Goal: Task Accomplishment & Management: Use online tool/utility

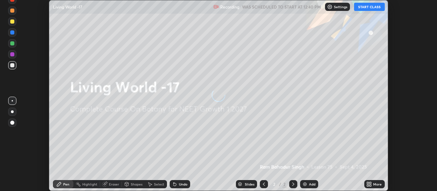
scroll to position [191, 436]
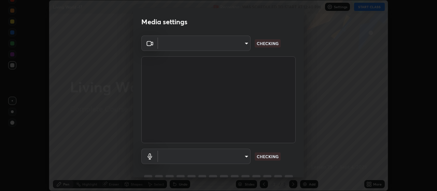
type input "cb5f757981b1586acb8e19eb1dea331b1f320d0a6ce771c897cc257aba28c101"
click at [246, 156] on body "Erase all Living World -17 Recording WAS SCHEDULED TO START AT 12:40 PM Setting…" at bounding box center [218, 95] width 437 height 191
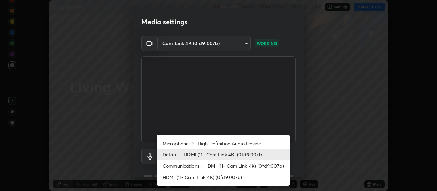
click at [260, 143] on li "Microphone (2- High Definition Audio Device)" at bounding box center [223, 142] width 132 height 11
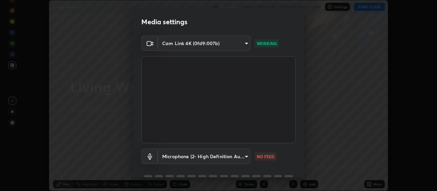
click at [244, 154] on body "Erase all Living World -17 Recording WAS SCHEDULED TO START AT 12:40 PM Setting…" at bounding box center [218, 95] width 437 height 191
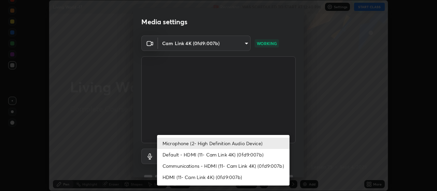
click at [259, 155] on li "Default - HDMI (11- Cam Link 4K) (0fd9:007b)" at bounding box center [223, 154] width 132 height 11
type input "default"
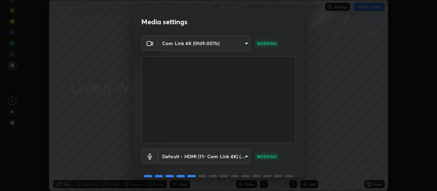
scroll to position [33, 0]
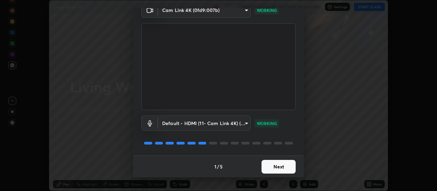
click at [282, 166] on button "Next" at bounding box center [278, 167] width 34 height 14
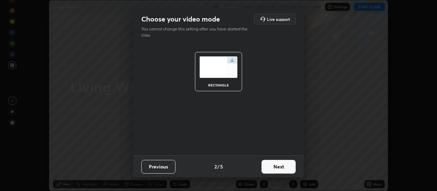
click at [287, 166] on button "Next" at bounding box center [278, 167] width 34 height 14
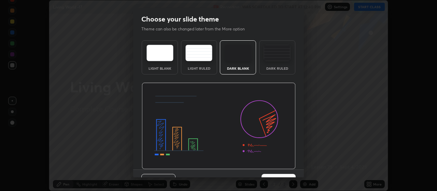
scroll to position [14, 0]
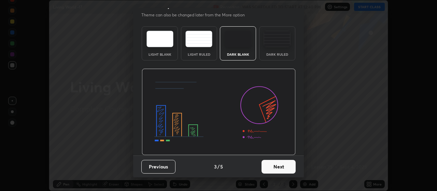
click at [291, 166] on button "Next" at bounding box center [278, 167] width 34 height 14
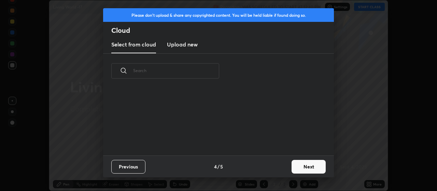
click at [310, 166] on button "Next" at bounding box center [308, 167] width 34 height 14
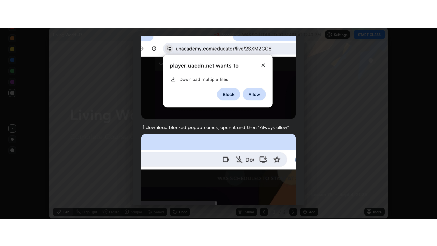
scroll to position [172, 0]
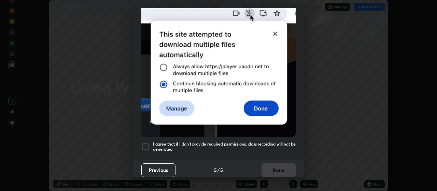
click at [147, 144] on div at bounding box center [145, 146] width 8 height 8
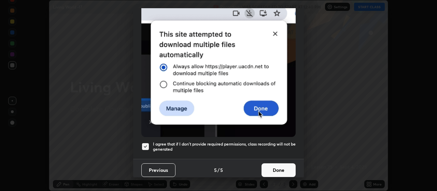
click at [281, 166] on button "Done" at bounding box center [278, 170] width 34 height 14
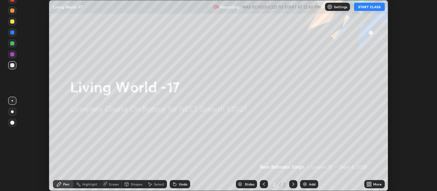
click at [367, 6] on button "START CLASS" at bounding box center [369, 7] width 31 height 8
click at [370, 185] on icon at bounding box center [370, 185] width 2 height 2
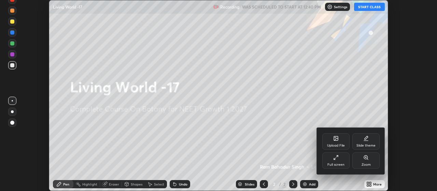
click at [335, 161] on div "Full screen" at bounding box center [335, 160] width 27 height 16
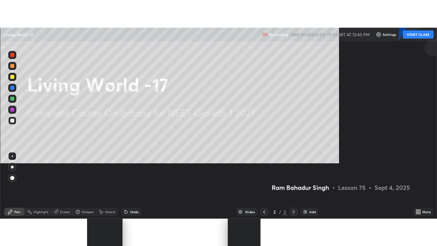
scroll to position [246, 437]
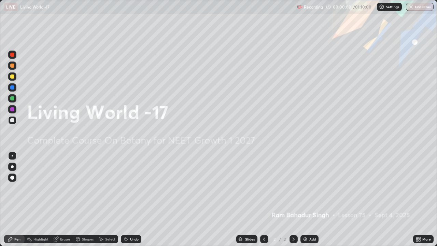
click at [304, 190] on img at bounding box center [304, 238] width 5 height 5
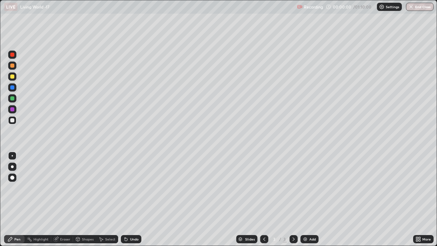
click at [305, 190] on img at bounding box center [304, 238] width 5 height 5
click at [306, 190] on img at bounding box center [304, 238] width 5 height 5
click at [305, 190] on img at bounding box center [304, 238] width 5 height 5
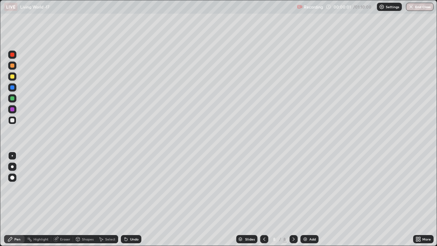
click at [305, 190] on img at bounding box center [304, 238] width 5 height 5
click at [306, 190] on img at bounding box center [304, 238] width 5 height 5
click at [305, 190] on img at bounding box center [304, 238] width 5 height 5
click at [306, 190] on img at bounding box center [304, 238] width 5 height 5
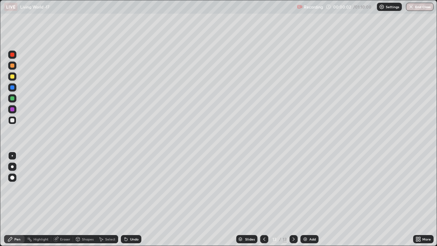
click at [305, 190] on img at bounding box center [304, 238] width 5 height 5
click at [263, 190] on icon at bounding box center [263, 238] width 5 height 5
click at [260, 190] on div at bounding box center [264, 239] width 8 height 8
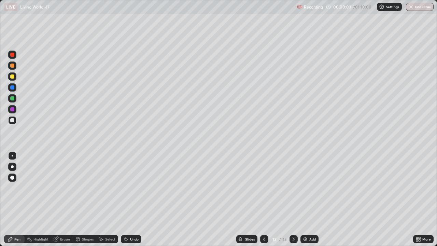
click at [263, 190] on icon at bounding box center [263, 238] width 5 height 5
click at [262, 190] on icon at bounding box center [263, 238] width 5 height 5
click at [263, 190] on icon at bounding box center [263, 238] width 5 height 5
click at [264, 190] on icon at bounding box center [263, 238] width 5 height 5
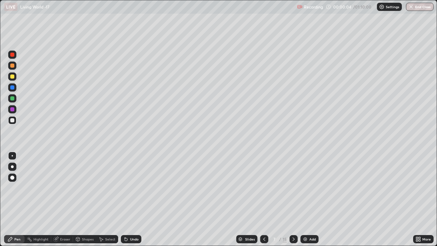
click at [264, 190] on icon at bounding box center [263, 238] width 5 height 5
click at [263, 190] on icon at bounding box center [263, 238] width 5 height 5
click at [13, 77] on div at bounding box center [12, 76] width 4 height 4
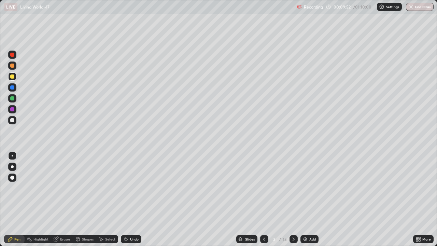
click at [12, 99] on div at bounding box center [12, 98] width 4 height 4
click at [12, 165] on div at bounding box center [12, 166] width 3 height 3
click at [293, 190] on icon at bounding box center [293, 238] width 5 height 5
click at [263, 190] on icon at bounding box center [264, 238] width 2 height 3
click at [13, 76] on div at bounding box center [12, 76] width 4 height 4
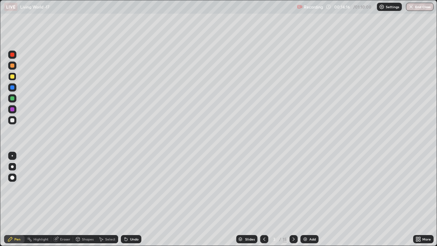
click at [293, 190] on icon at bounding box center [293, 238] width 5 height 5
click at [12, 156] on div at bounding box center [12, 155] width 1 height 1
click at [293, 190] on icon at bounding box center [293, 238] width 5 height 5
click at [12, 99] on div at bounding box center [12, 98] width 4 height 4
click at [13, 178] on div at bounding box center [12, 177] width 4 height 4
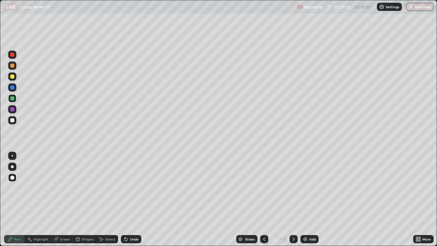
click at [13, 88] on div at bounding box center [12, 87] width 4 height 4
click at [14, 77] on div at bounding box center [12, 76] width 4 height 4
click at [12, 156] on div at bounding box center [12, 155] width 1 height 1
click at [56, 190] on icon at bounding box center [56, 239] width 4 height 4
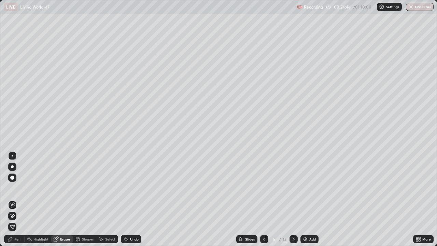
click at [15, 190] on div "Pen" at bounding box center [14, 239] width 20 height 8
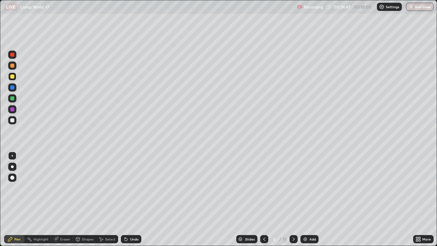
click at [13, 76] on div at bounding box center [12, 76] width 4 height 4
click at [16, 100] on div at bounding box center [12, 98] width 8 height 8
click at [15, 175] on div at bounding box center [12, 177] width 8 height 8
click at [13, 90] on div at bounding box center [12, 87] width 8 height 8
click at [12, 156] on div at bounding box center [12, 155] width 1 height 1
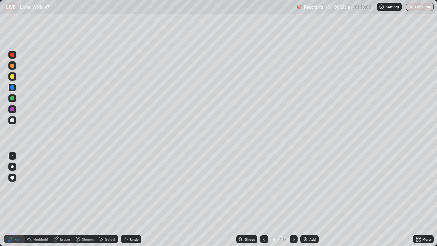
click at [14, 80] on div at bounding box center [12, 76] width 8 height 8
click at [293, 190] on icon at bounding box center [293, 238] width 5 height 5
click at [263, 190] on icon at bounding box center [263, 238] width 5 height 5
click at [262, 190] on icon at bounding box center [263, 238] width 5 height 5
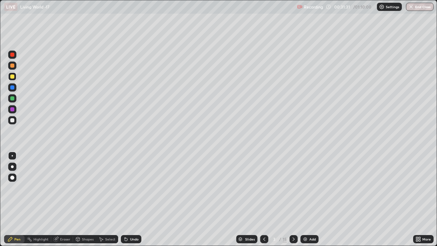
click at [293, 190] on icon at bounding box center [293, 238] width 5 height 5
click at [293, 190] on div at bounding box center [293, 239] width 8 height 8
click at [293, 190] on icon at bounding box center [293, 238] width 5 height 5
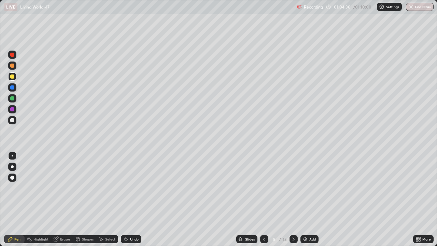
click at [293, 190] on icon at bounding box center [293, 238] width 5 height 5
click at [411, 6] on img "button" at bounding box center [410, 6] width 5 height 5
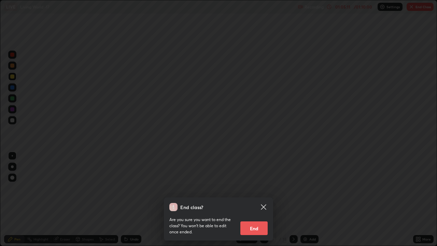
click at [254, 190] on button "End" at bounding box center [253, 228] width 27 height 14
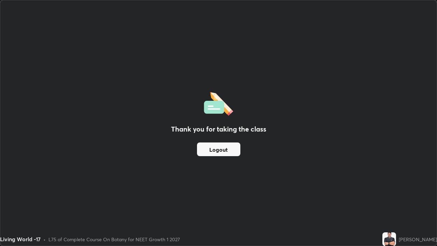
click at [232, 151] on button "Logout" at bounding box center [218, 149] width 43 height 14
click at [220, 151] on button "Logout" at bounding box center [218, 149] width 43 height 14
